Goal: Download file/media

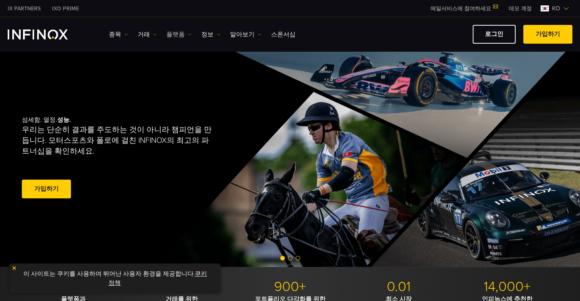
click at [179, 33] on link "플랫폼" at bounding box center [178, 34] width 25 height 9
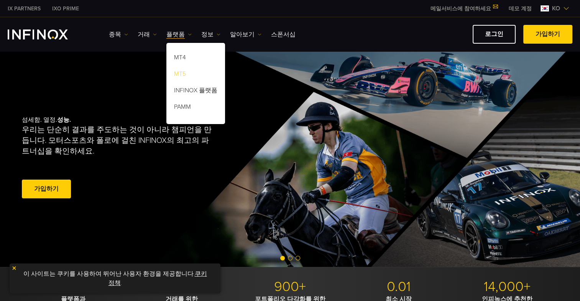
click at [178, 72] on link "MT5" at bounding box center [195, 75] width 59 height 16
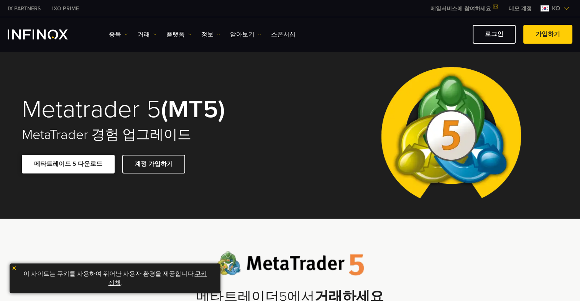
click at [66, 167] on link "메타트레이드 5 다운로드" at bounding box center [68, 164] width 93 height 19
